Goal: Task Accomplishment & Management: Manage account settings

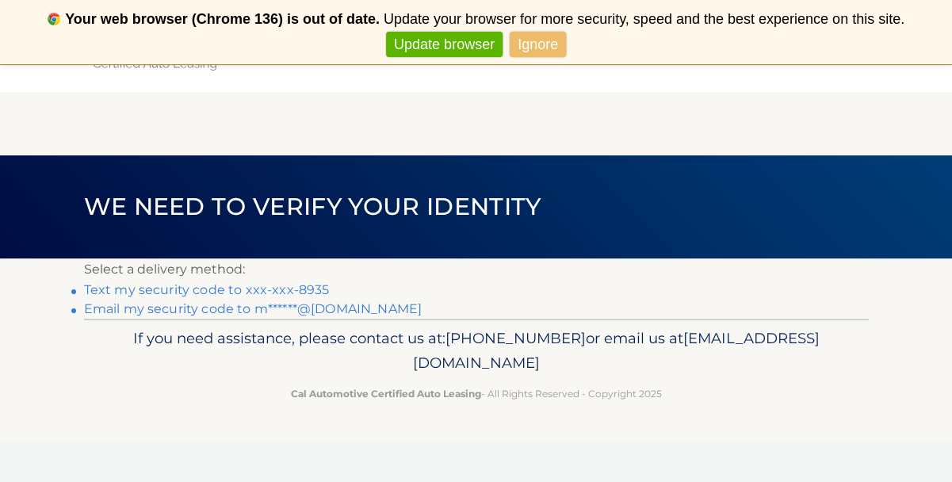
click at [268, 288] on link "Text my security code to xxx-xxx-8935" at bounding box center [207, 289] width 246 height 15
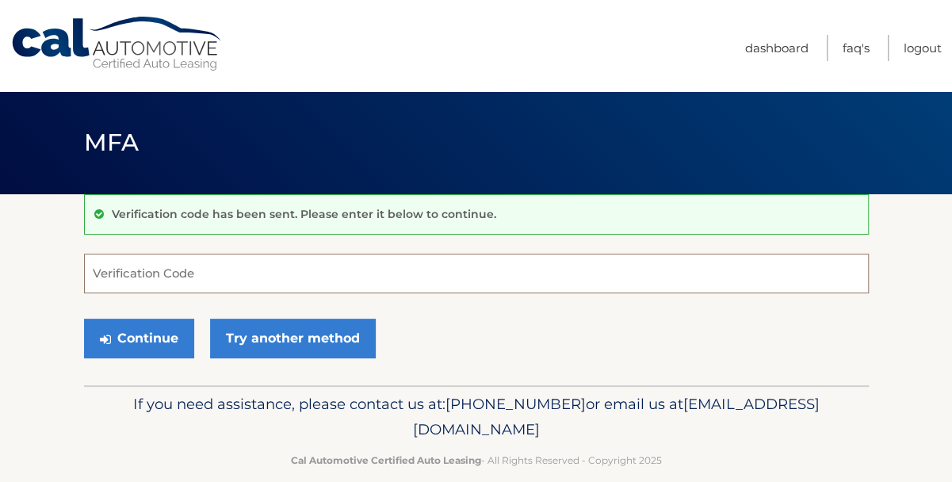
click at [186, 267] on input "Verification Code" at bounding box center [476, 274] width 785 height 40
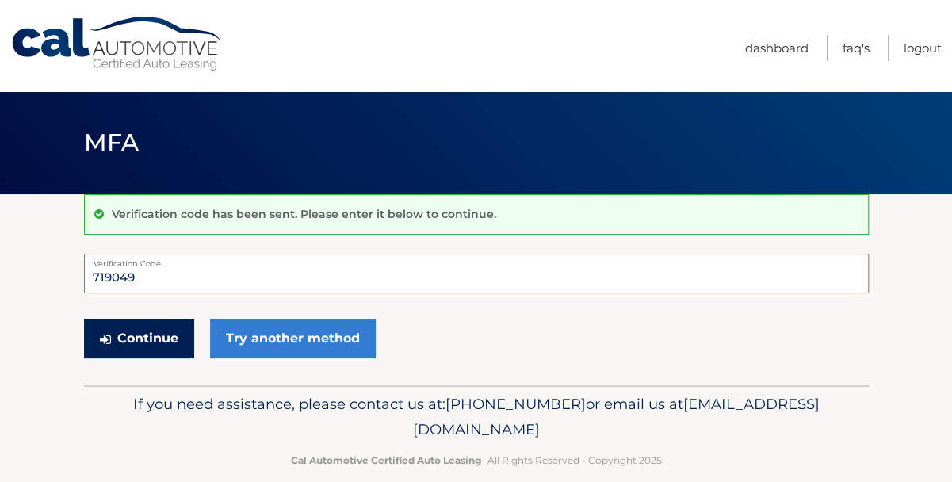
type input "719049"
click at [150, 332] on button "Continue" at bounding box center [139, 339] width 110 height 40
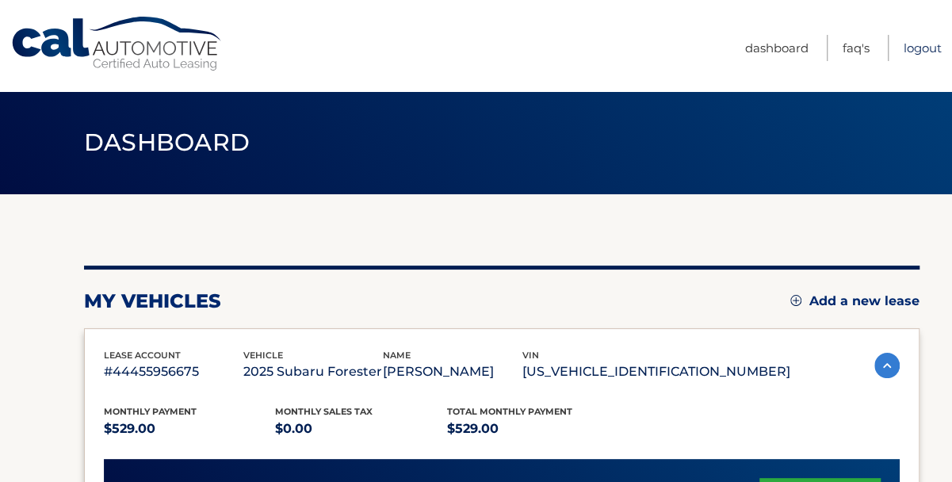
click at [921, 55] on link "Logout" at bounding box center [923, 48] width 38 height 26
